Goal: Find specific page/section: Find specific page/section

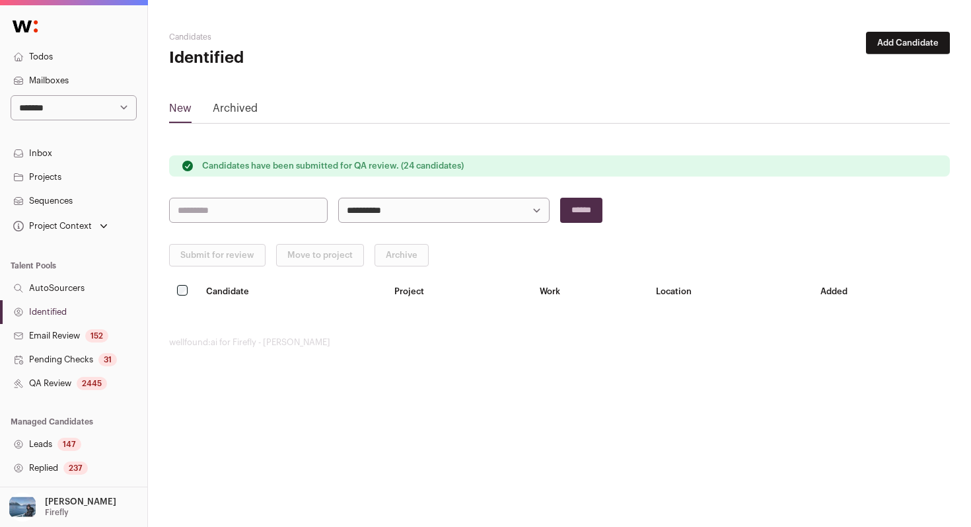
select select "*****"
click at [11, 95] on select "**********" at bounding box center [74, 107] width 126 height 25
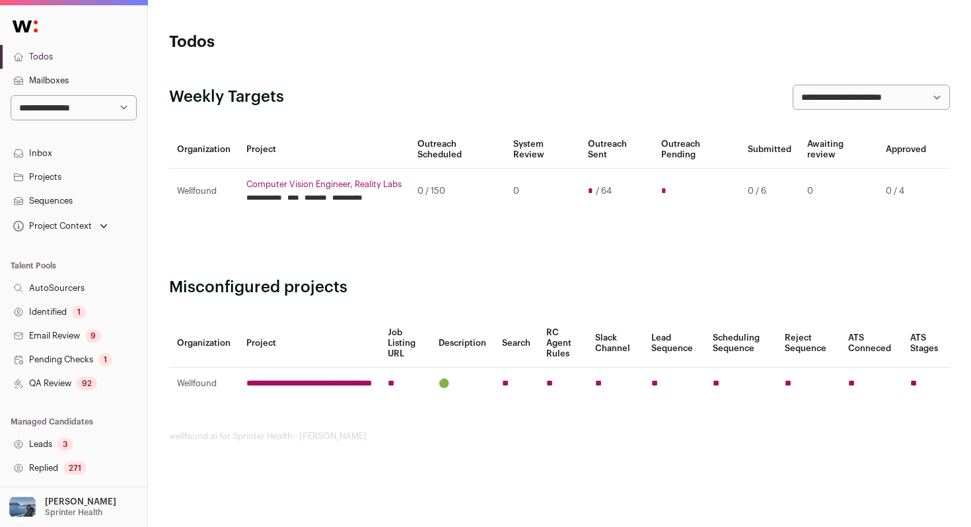
click at [100, 319] on link "Identified 1" at bounding box center [73, 312] width 147 height 24
